Goal: Task Accomplishment & Management: Manage account settings

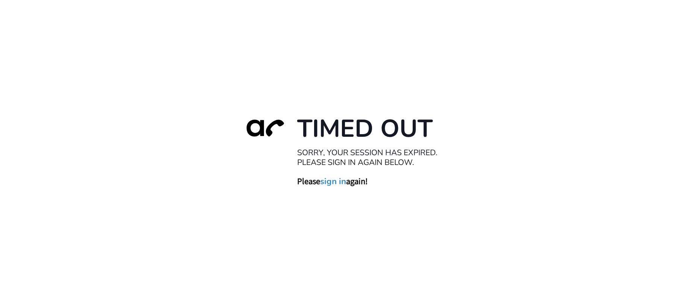
click at [326, 187] on link "sign in" at bounding box center [333, 181] width 26 height 11
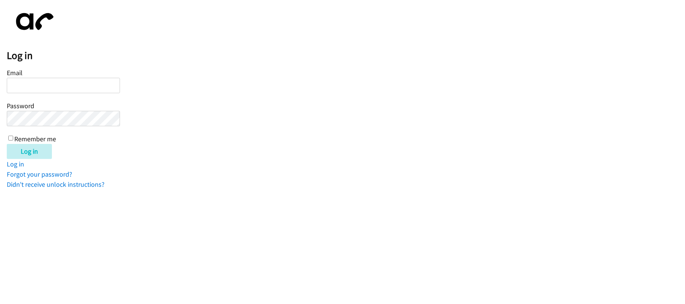
click at [32, 87] on input "Email" at bounding box center [63, 85] width 113 height 15
type input "[EMAIL_ADDRESS][DOMAIN_NAME]"
click at [7, 144] on input "Log in" at bounding box center [29, 151] width 45 height 15
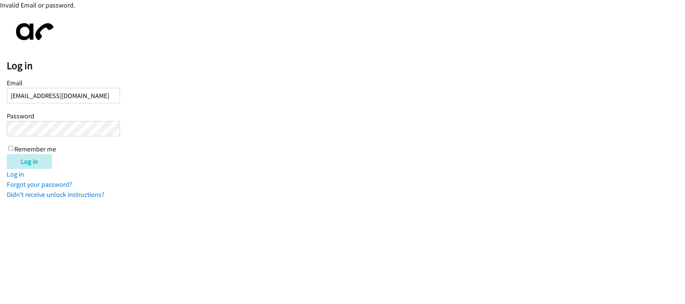
click at [7, 154] on input "Log in" at bounding box center [29, 161] width 45 height 15
